Goal: Transaction & Acquisition: Purchase product/service

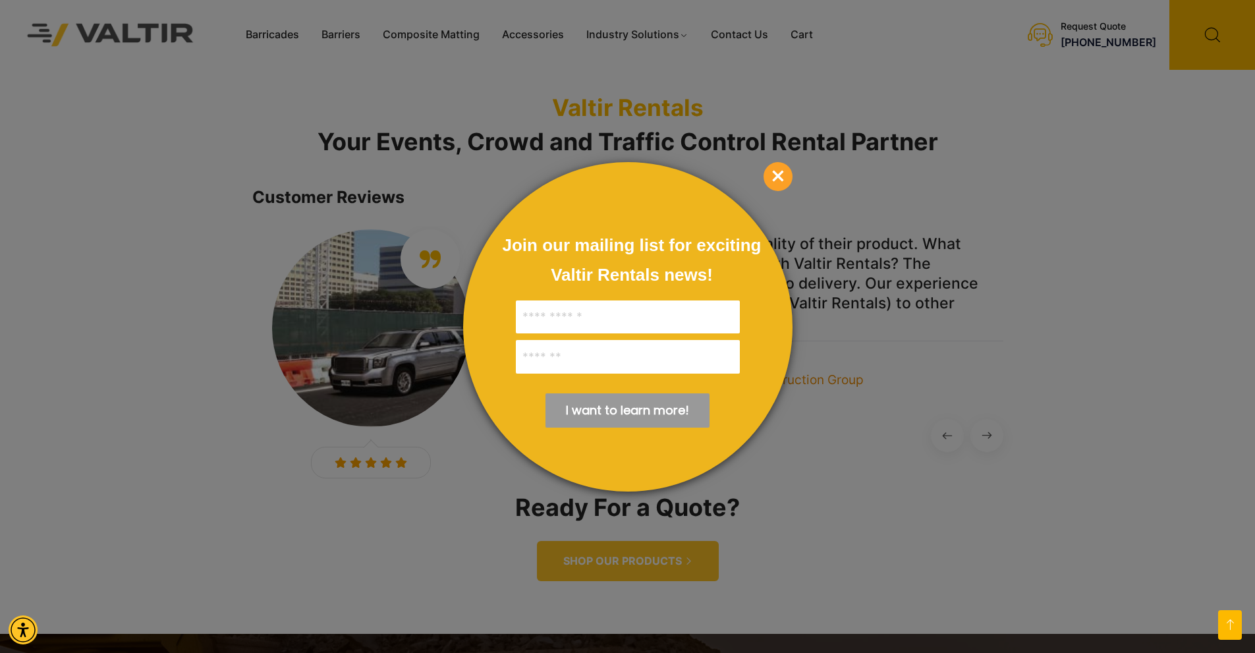
scroll to position [1778, 0]
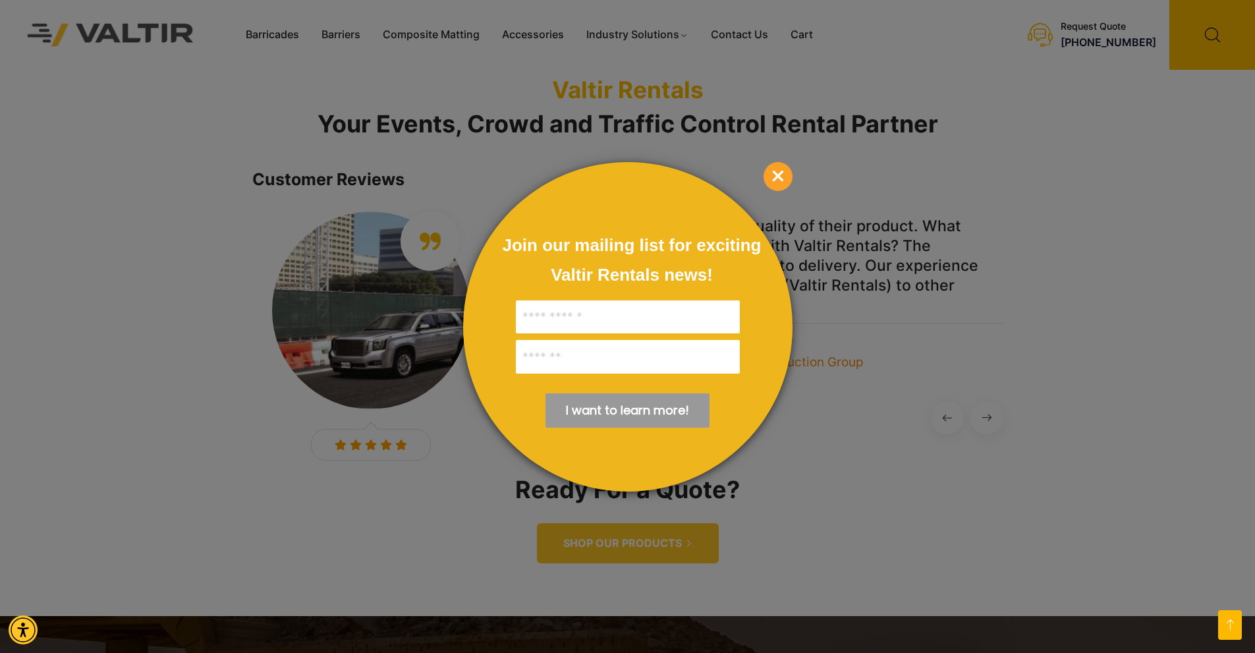
click at [782, 178] on span "×" at bounding box center [777, 176] width 29 height 29
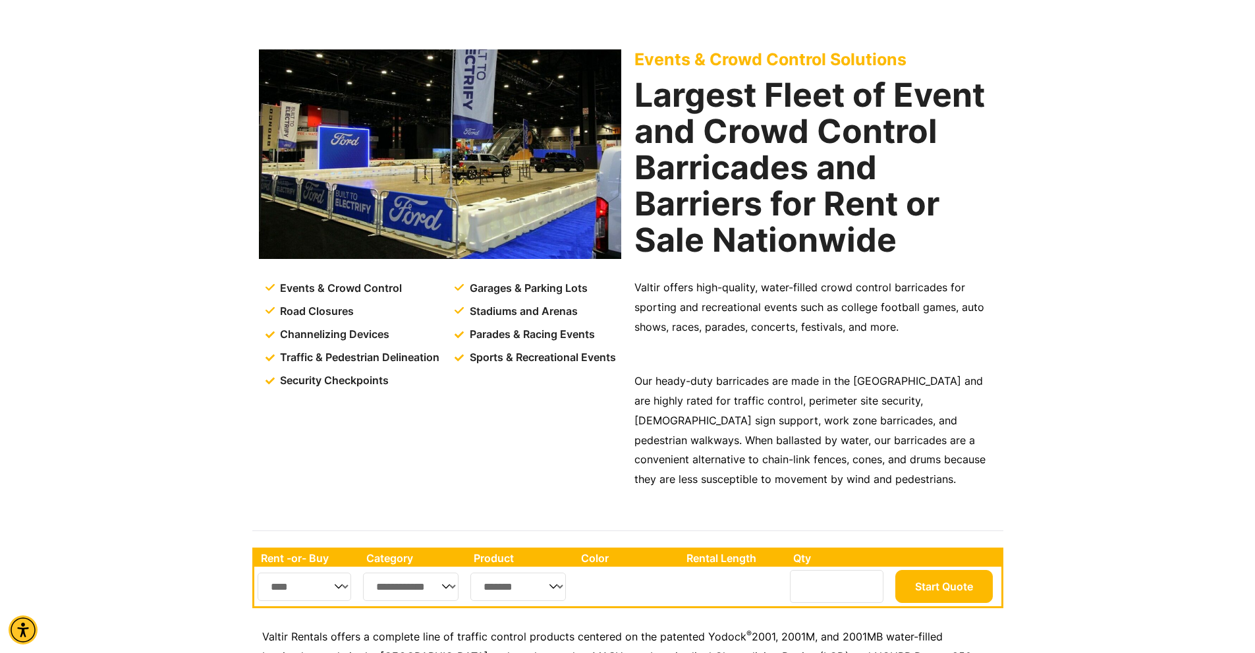
scroll to position [0, 0]
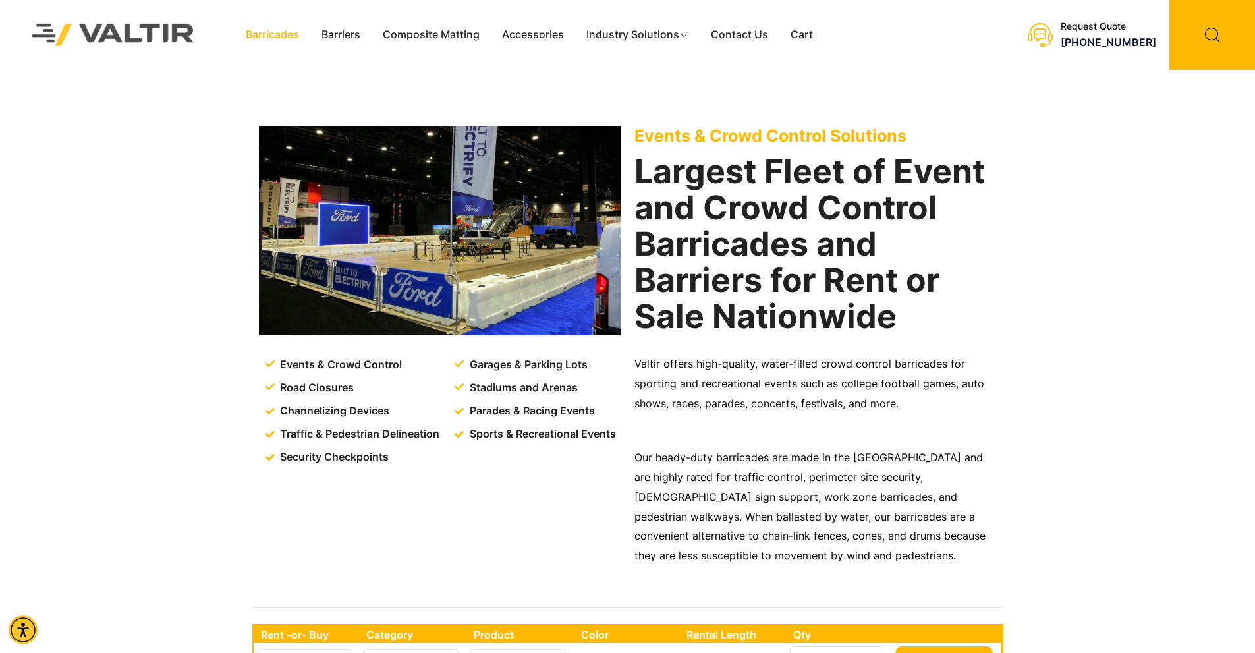
click at [270, 32] on link "Barricades" at bounding box center [272, 35] width 76 height 20
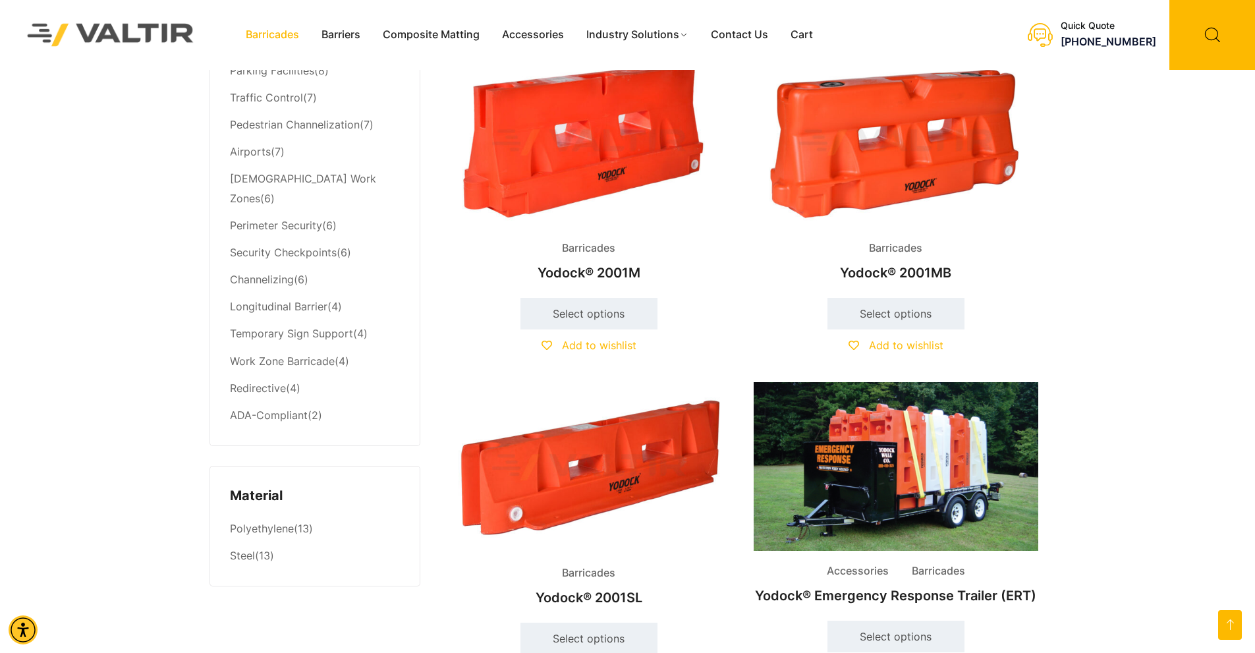
scroll to position [461, 0]
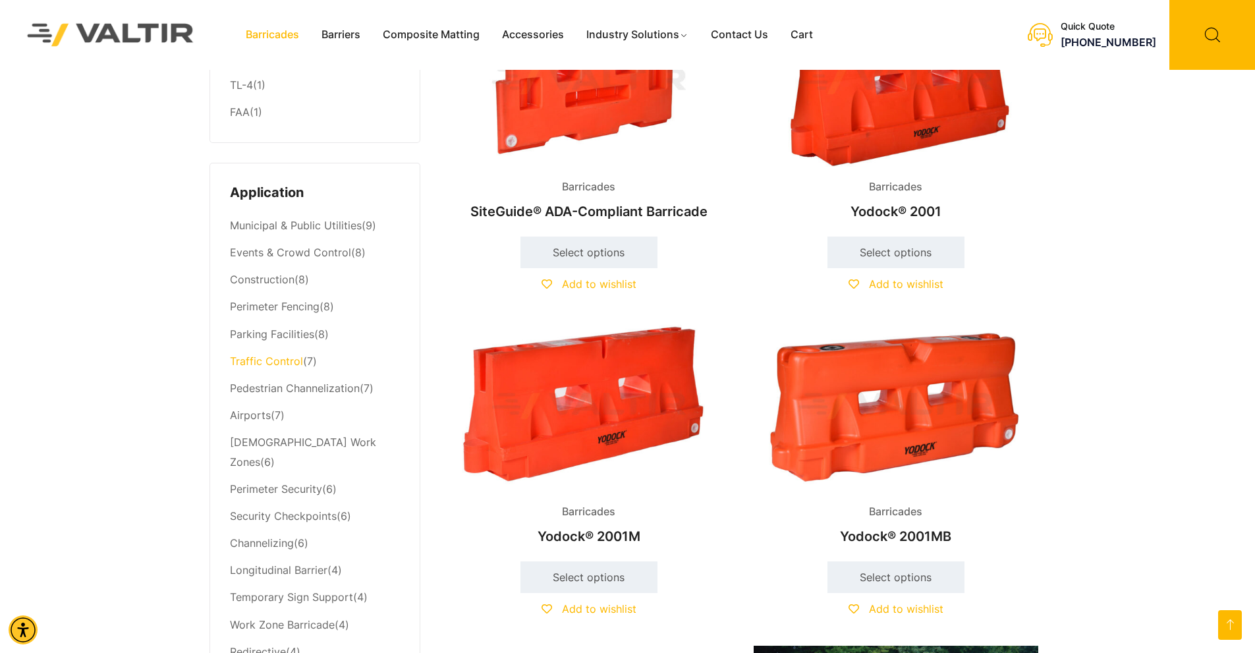
click at [268, 365] on link "Traffic Control" at bounding box center [266, 360] width 73 height 13
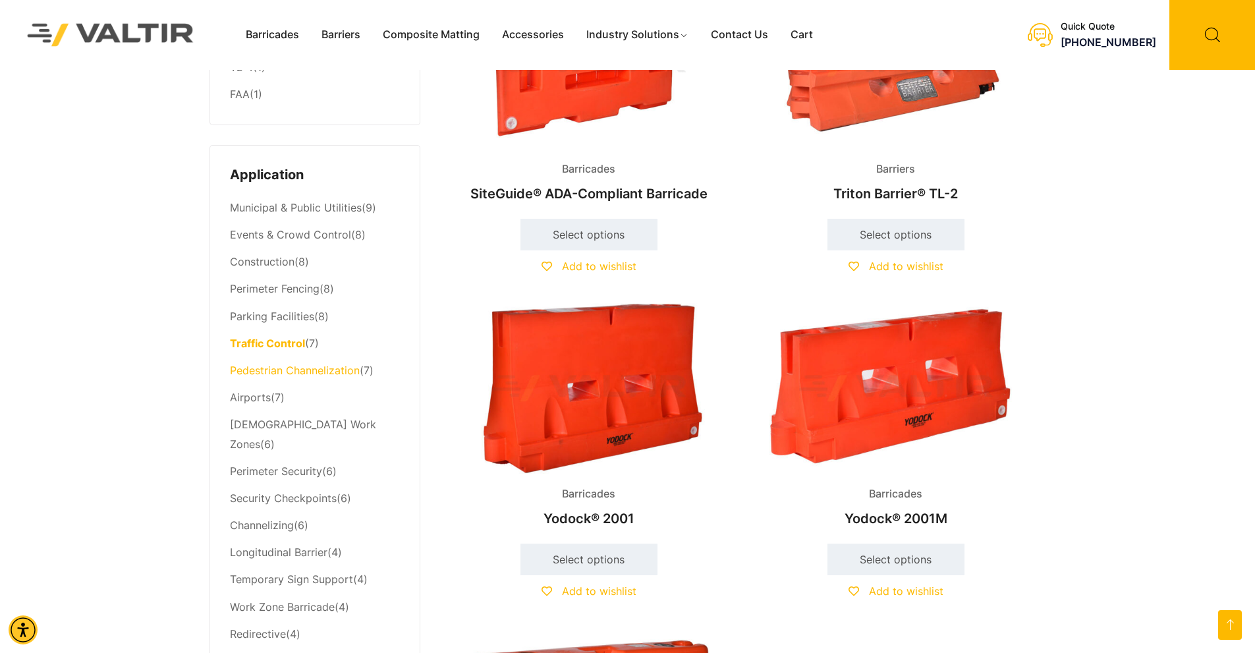
scroll to position [461, 0]
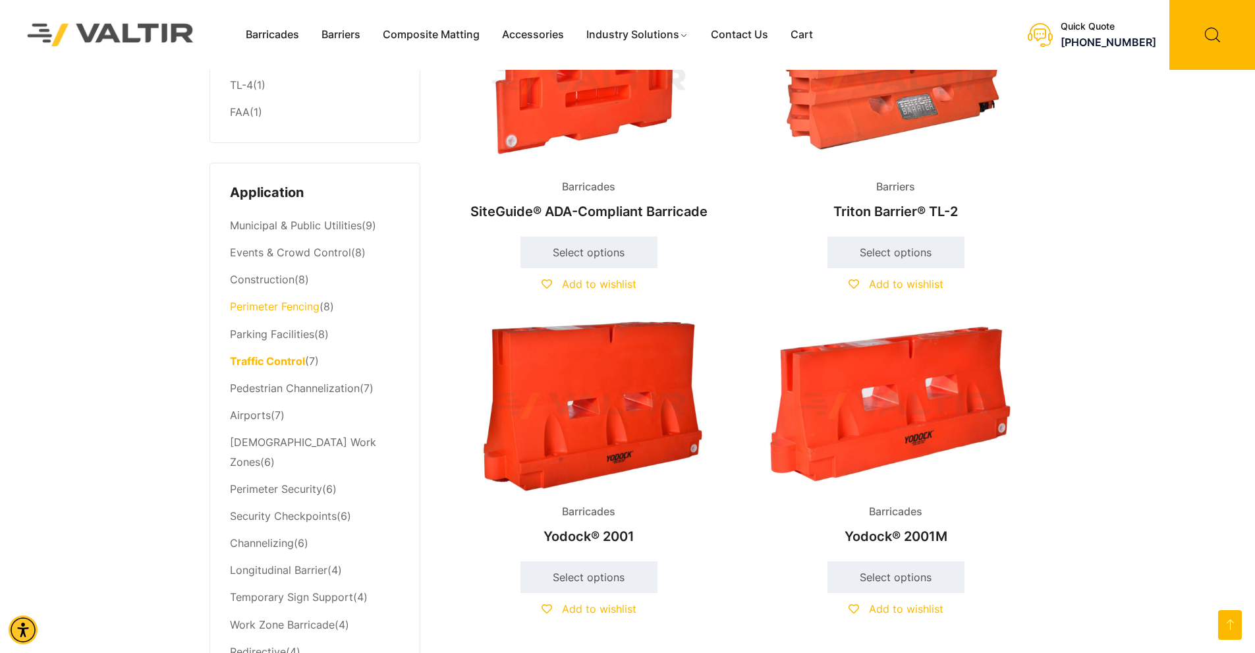
click at [295, 310] on link "Perimeter Fencing" at bounding box center [275, 306] width 90 height 13
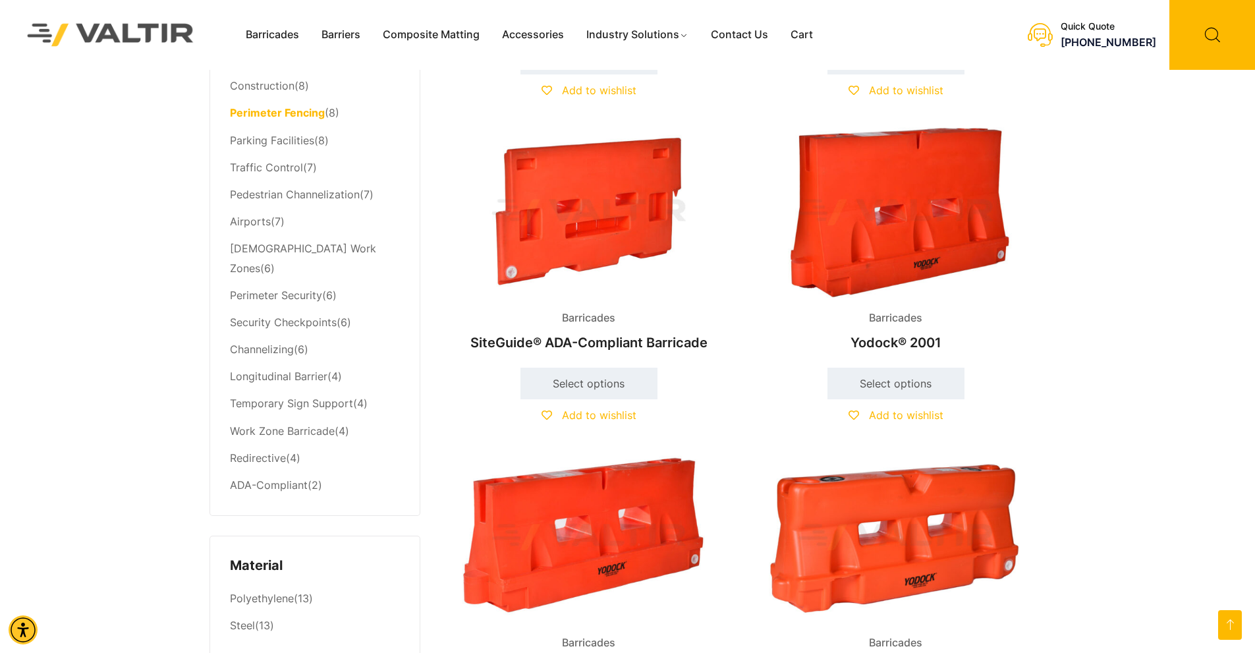
scroll to position [527, 0]
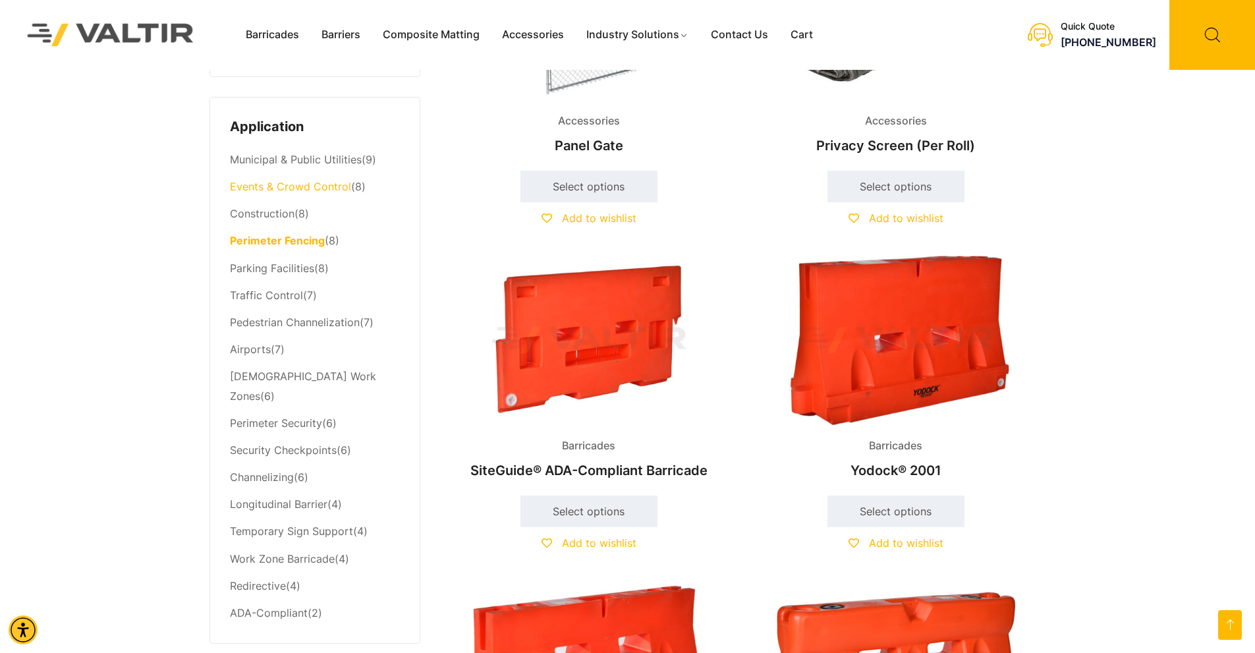
click at [320, 191] on link "Events & Crowd Control" at bounding box center [290, 186] width 121 height 13
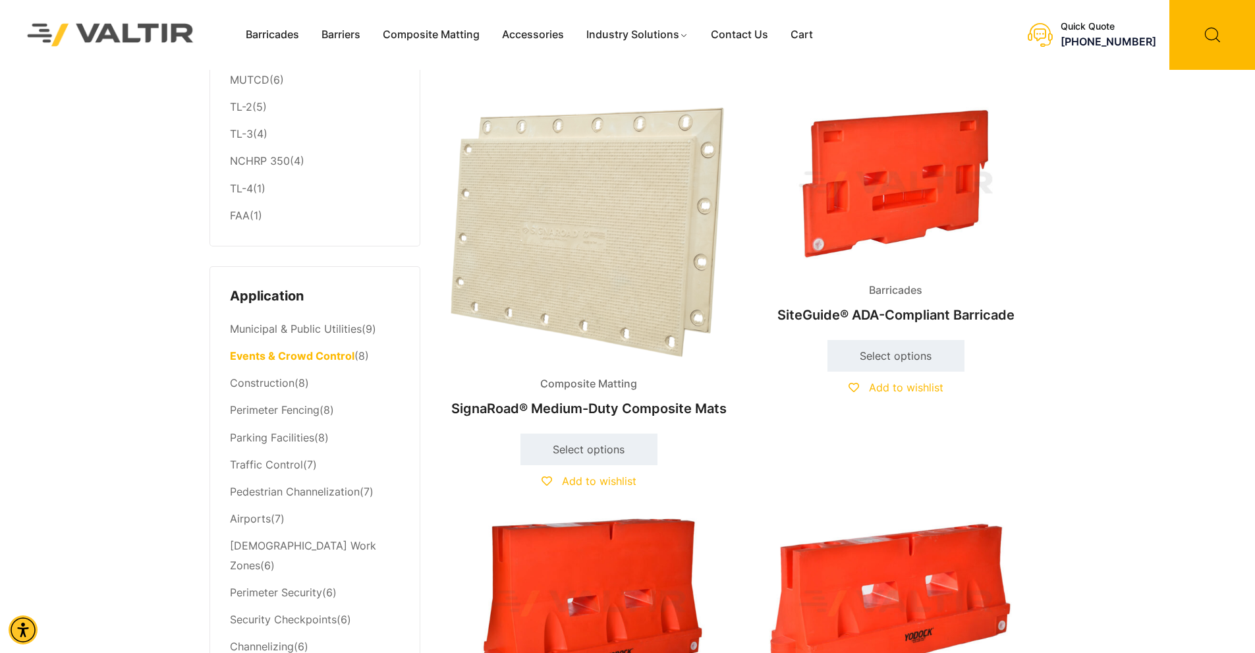
scroll to position [395, 0]
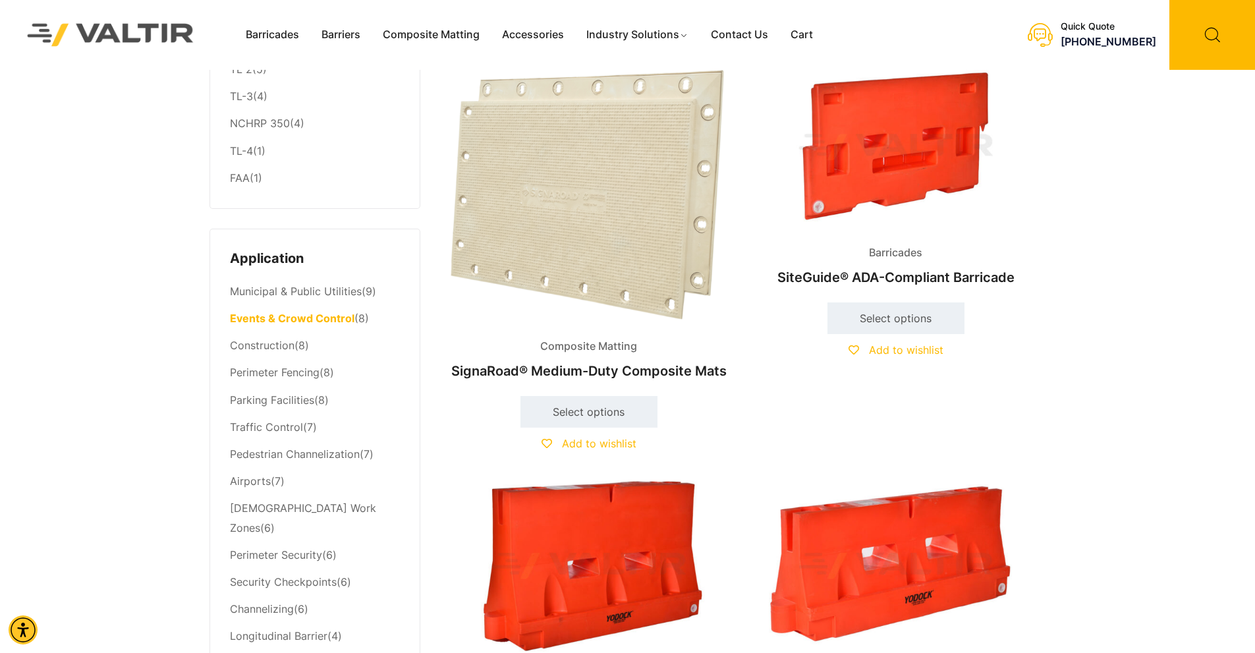
click at [317, 286] on li "Municipal & Public Utilities (9)" at bounding box center [315, 292] width 170 height 27
click at [337, 298] on link "Municipal & Public Utilities" at bounding box center [296, 290] width 132 height 13
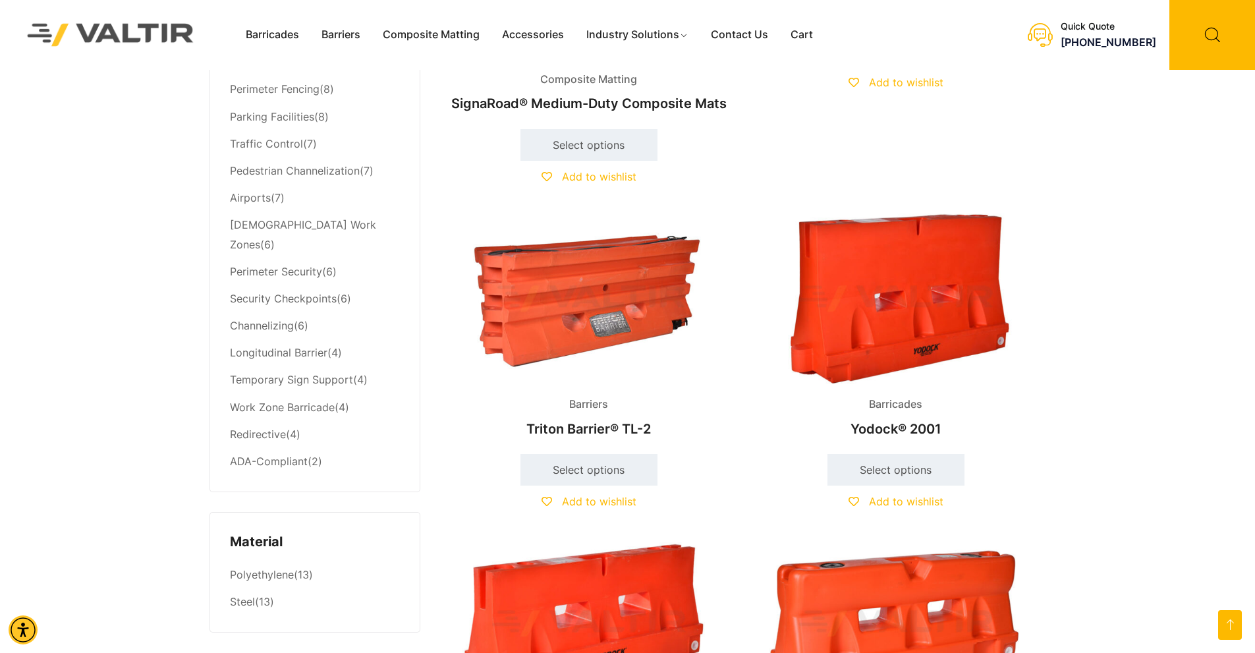
scroll to position [593, 0]
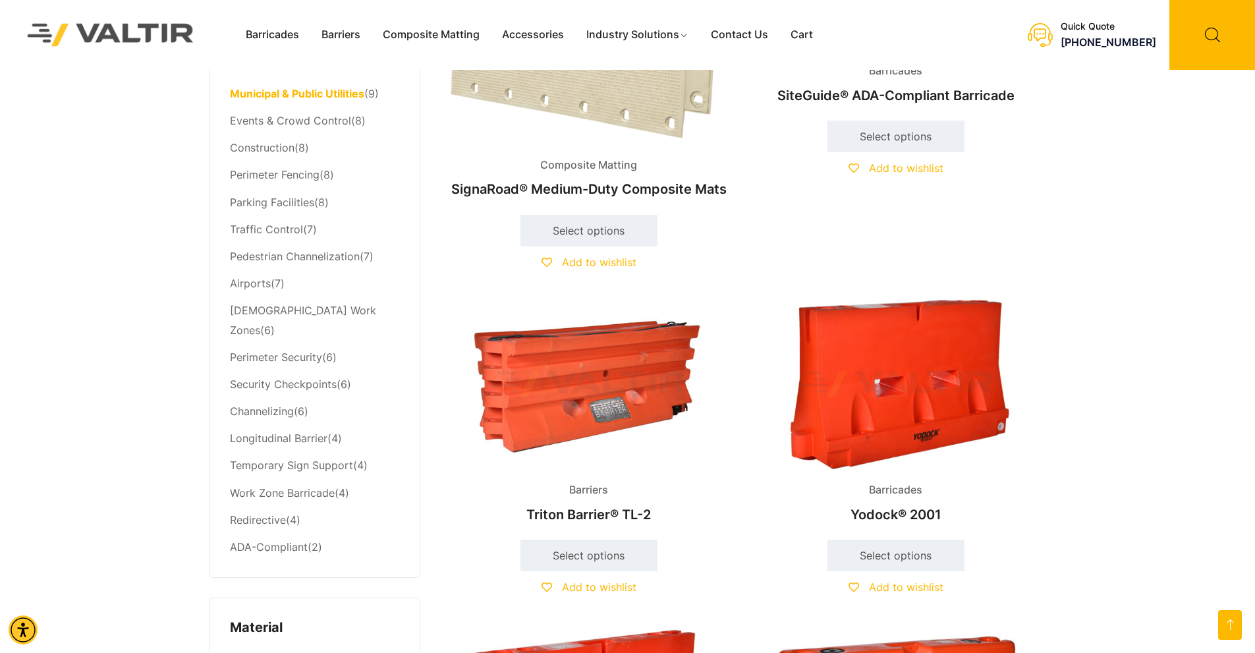
click at [271, 398] on li "Channelizing (6)" at bounding box center [315, 411] width 170 height 27
click at [269, 404] on link "Channelizing" at bounding box center [262, 410] width 64 height 13
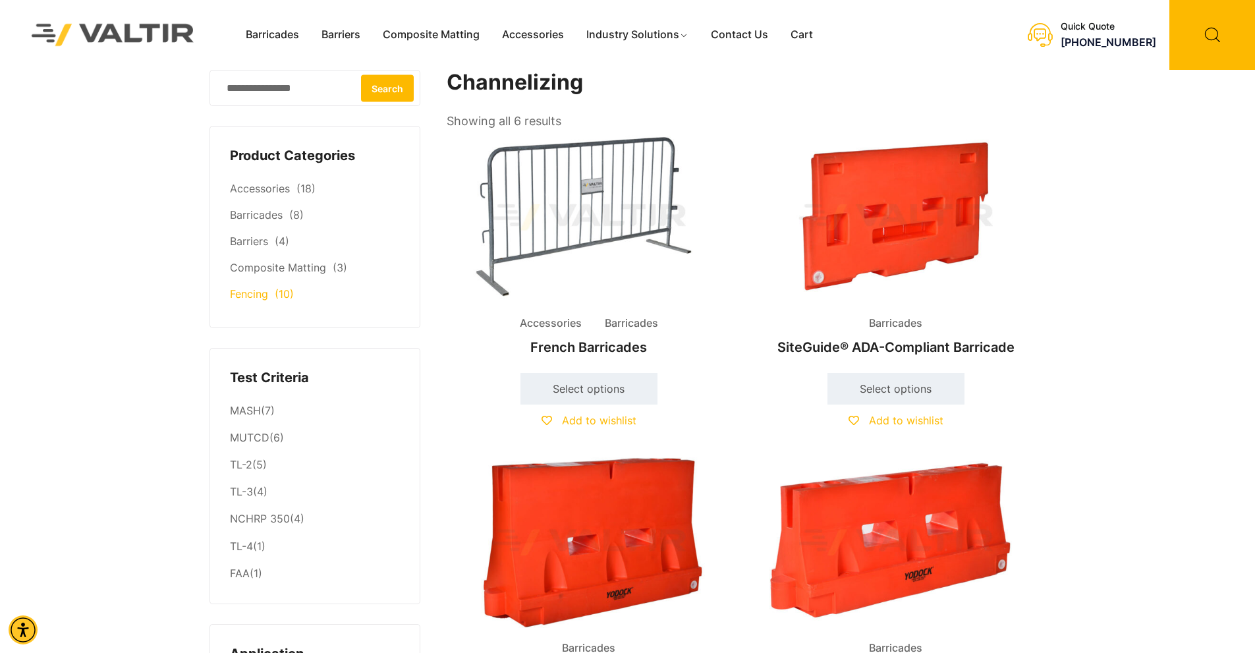
click at [259, 296] on link "Fencing" at bounding box center [249, 293] width 38 height 13
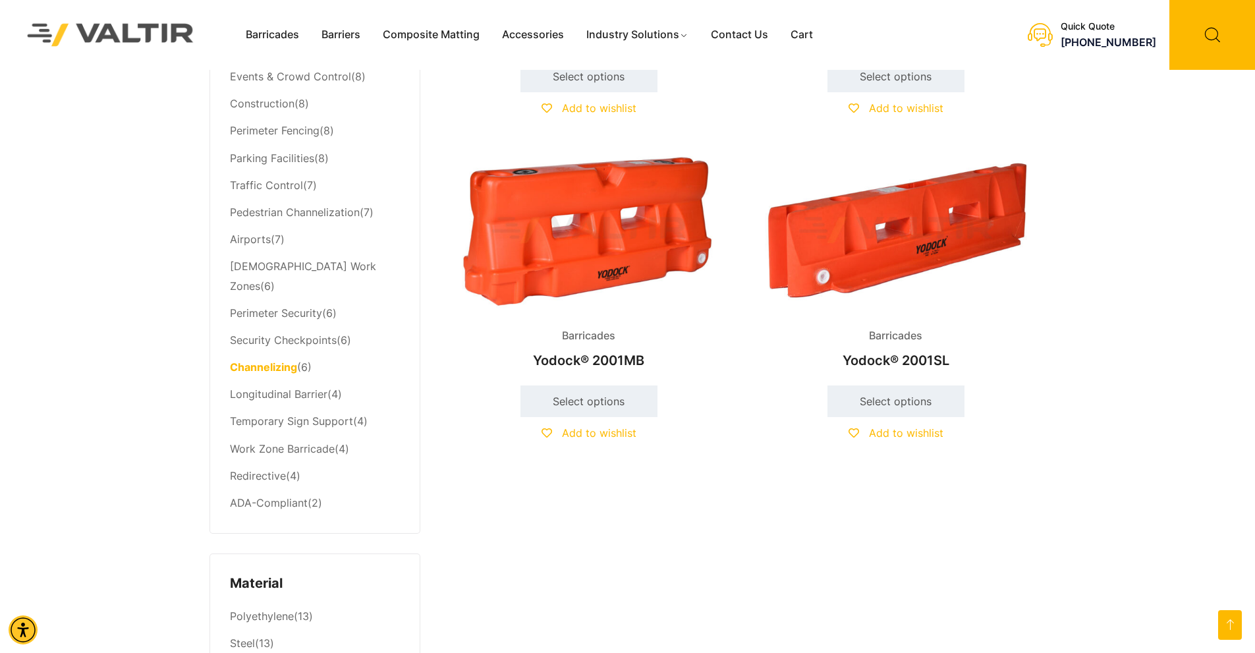
scroll to position [659, 0]
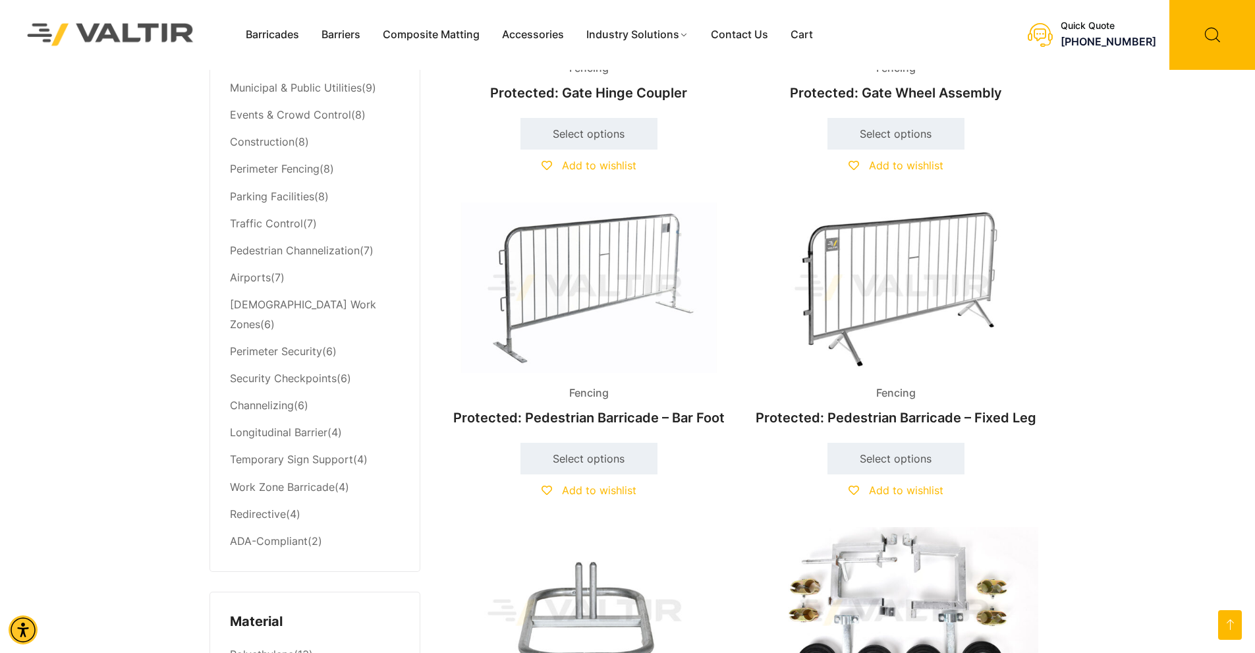
scroll to position [593, 0]
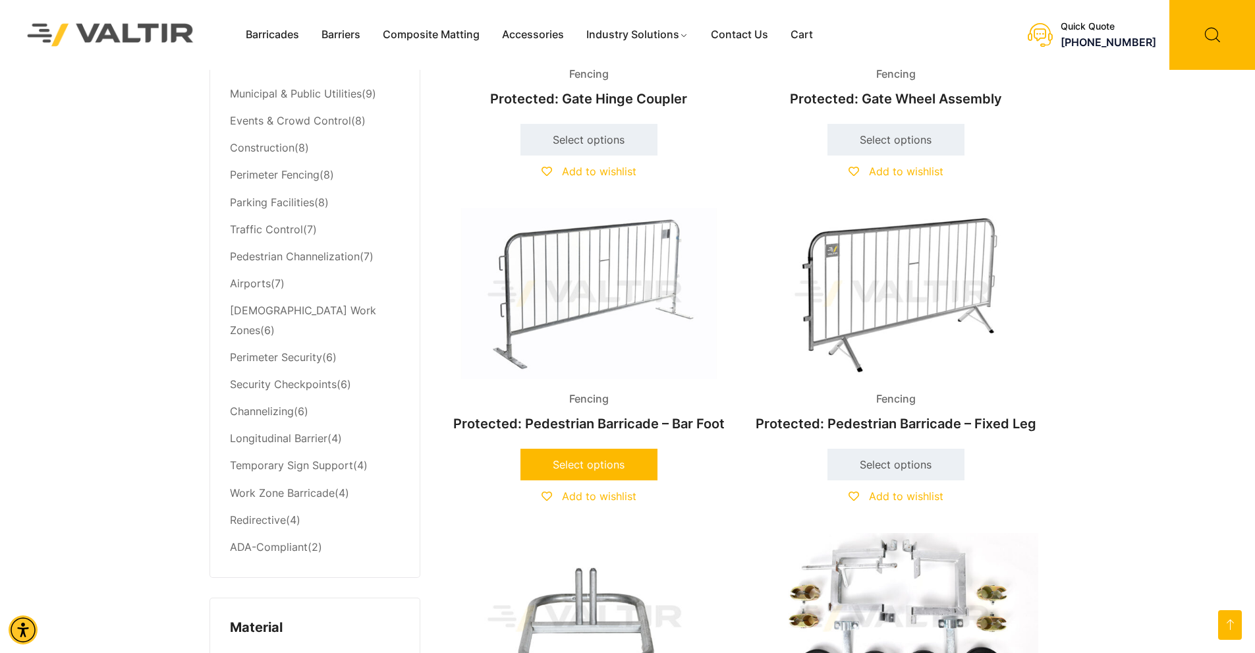
click at [610, 456] on link "Select options" at bounding box center [588, 464] width 137 height 32
